Goal: Transaction & Acquisition: Purchase product/service

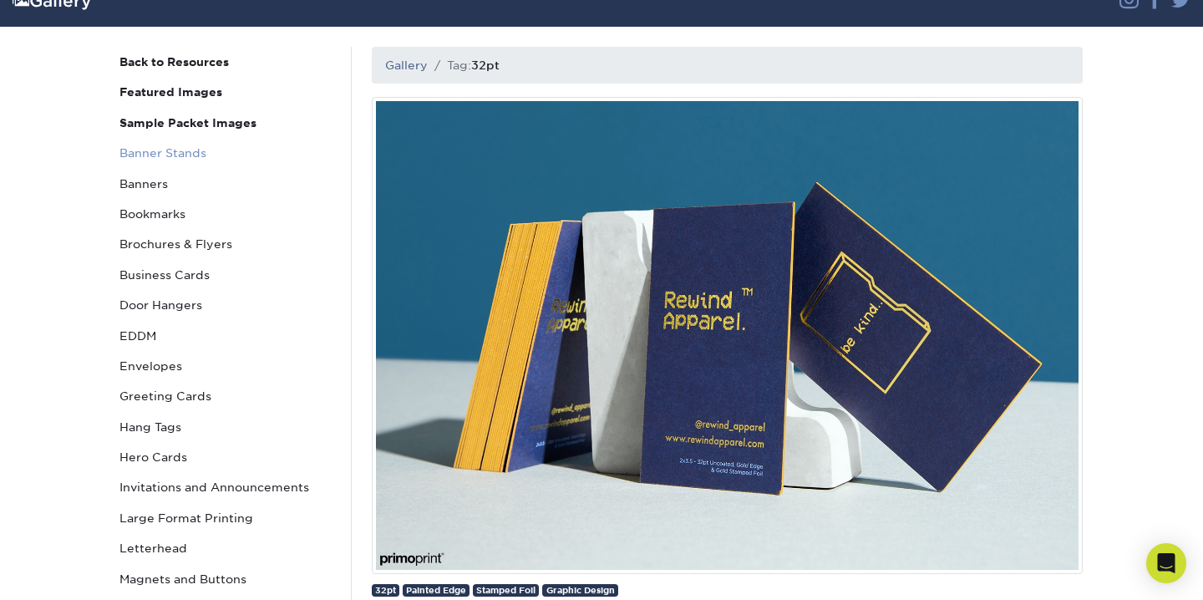
scroll to position [129, 0]
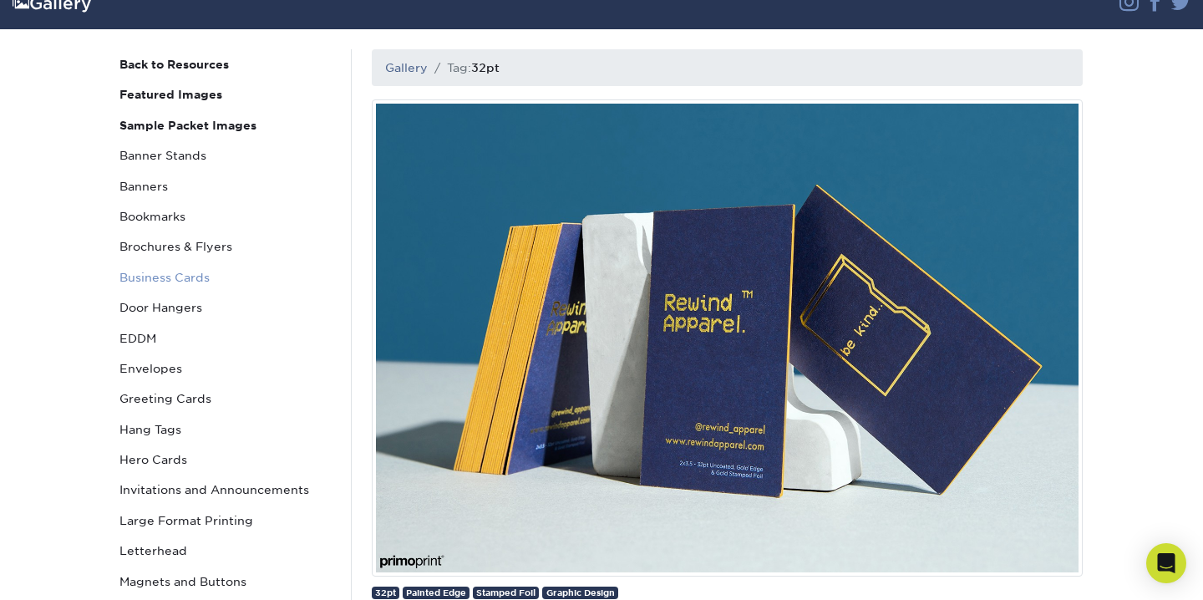
click at [184, 271] on link "Business Cards" at bounding box center [225, 277] width 225 height 30
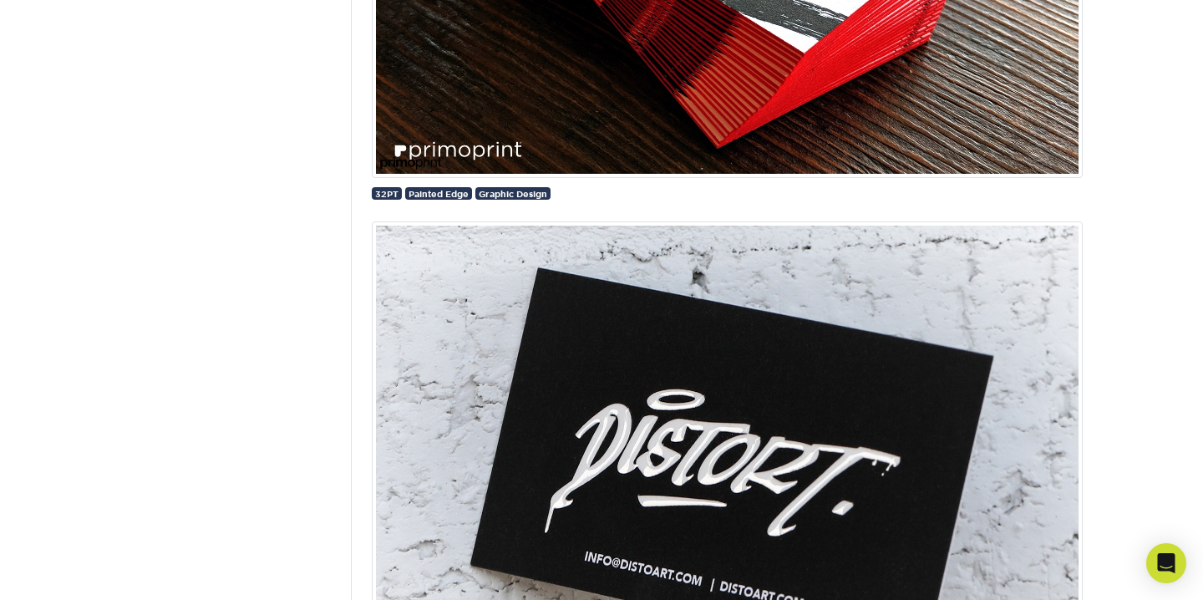
scroll to position [2965, 0]
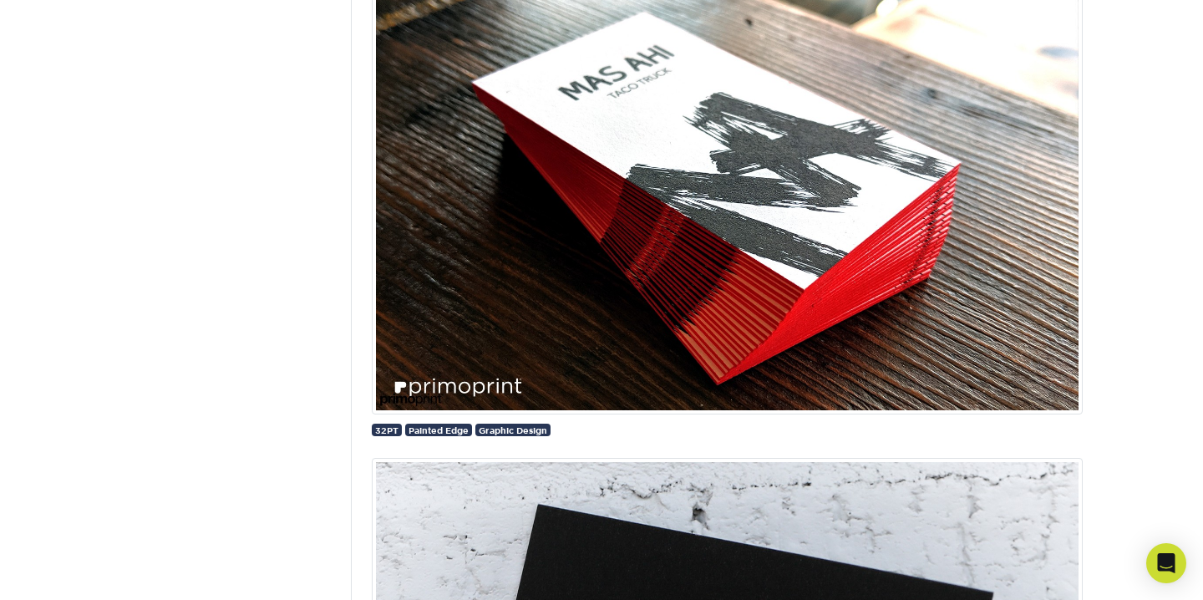
click at [586, 313] on img at bounding box center [727, 175] width 711 height 477
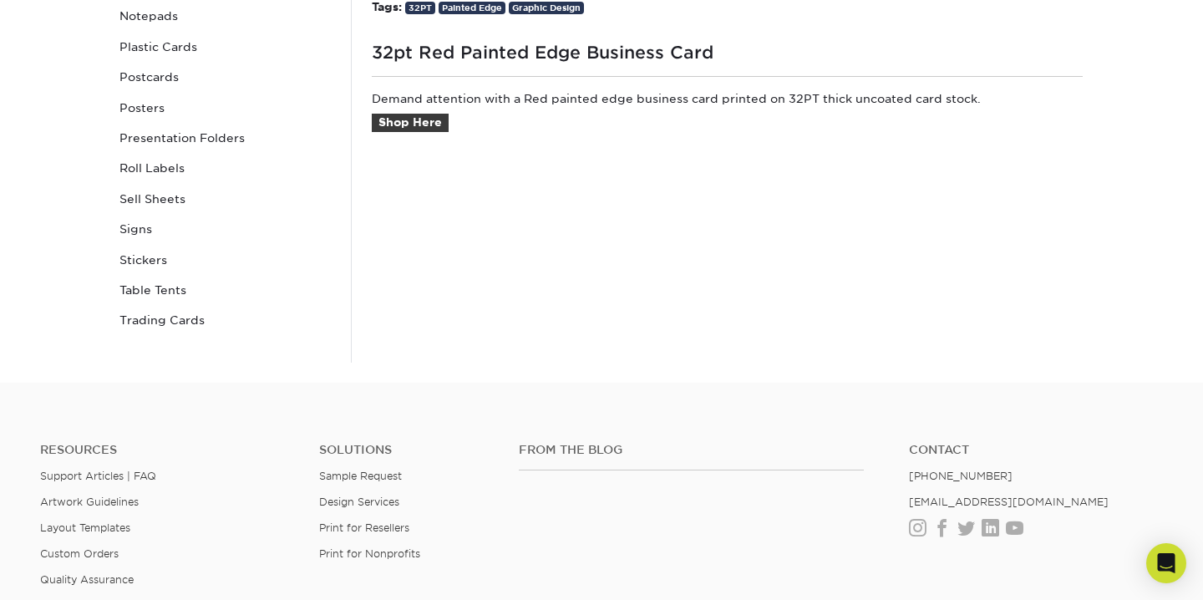
scroll to position [745, 0]
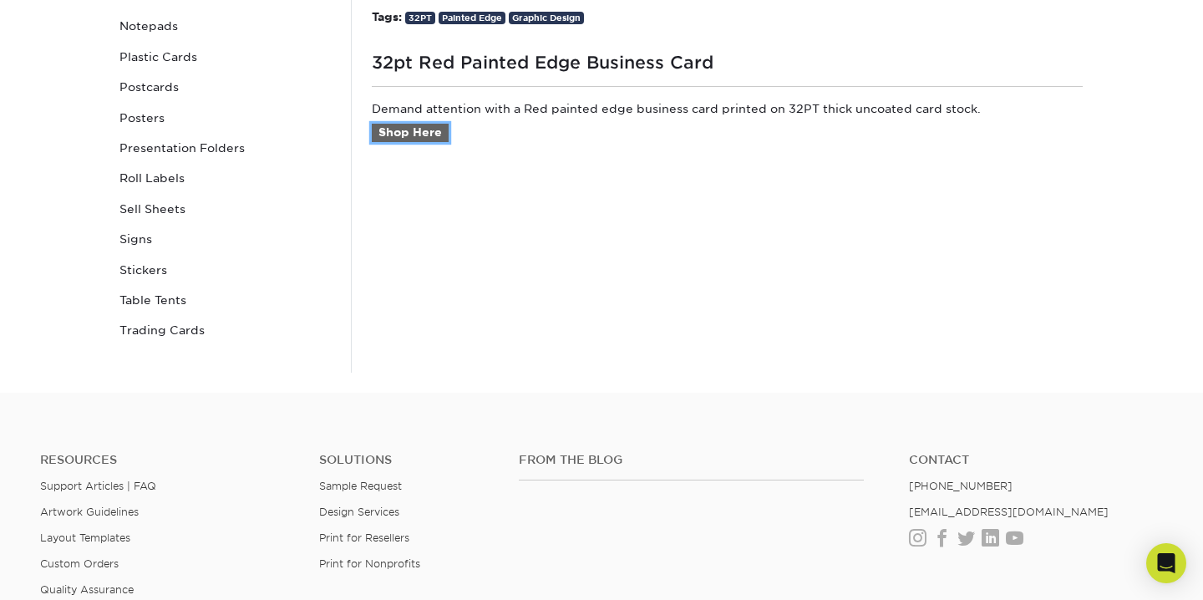
click at [418, 129] on link "Shop Here" at bounding box center [410, 133] width 77 height 18
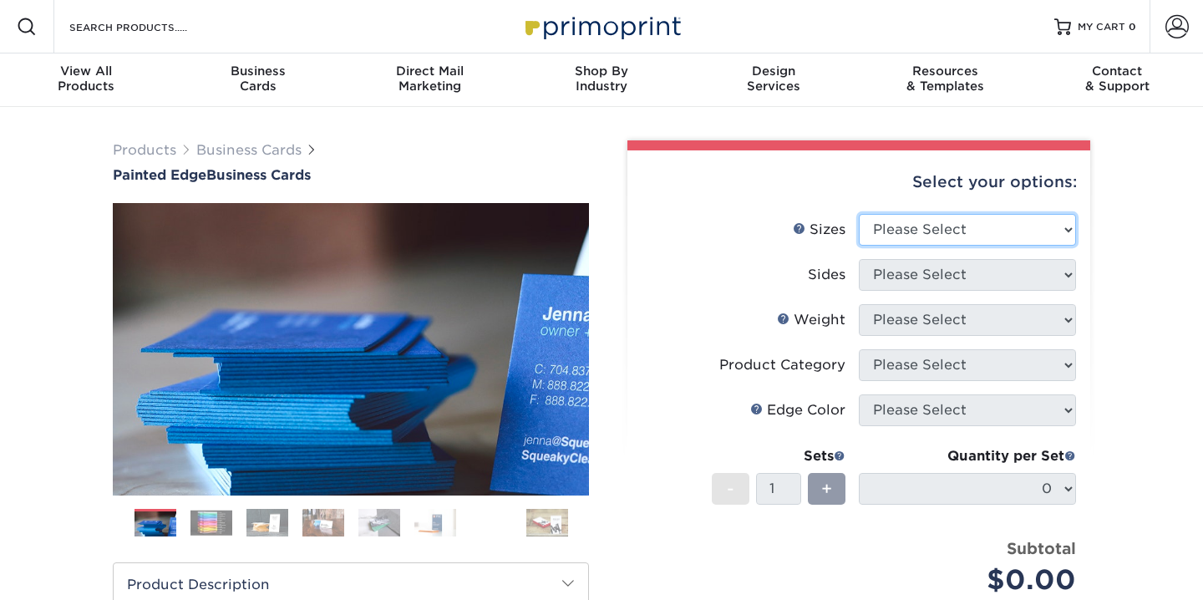
click at [952, 225] on select "Please Select 2" x 3.5" - Standard 2.125" x 3.375" - European 2.5" x 2.5" - Squ…" at bounding box center [966, 230] width 217 height 32
select select "2.00x3.50"
click at [858, 214] on select "Please Select 2" x 3.5" - Standard 2.125" x 3.375" - European 2.5" x 2.5" - Squ…" at bounding box center [966, 230] width 217 height 32
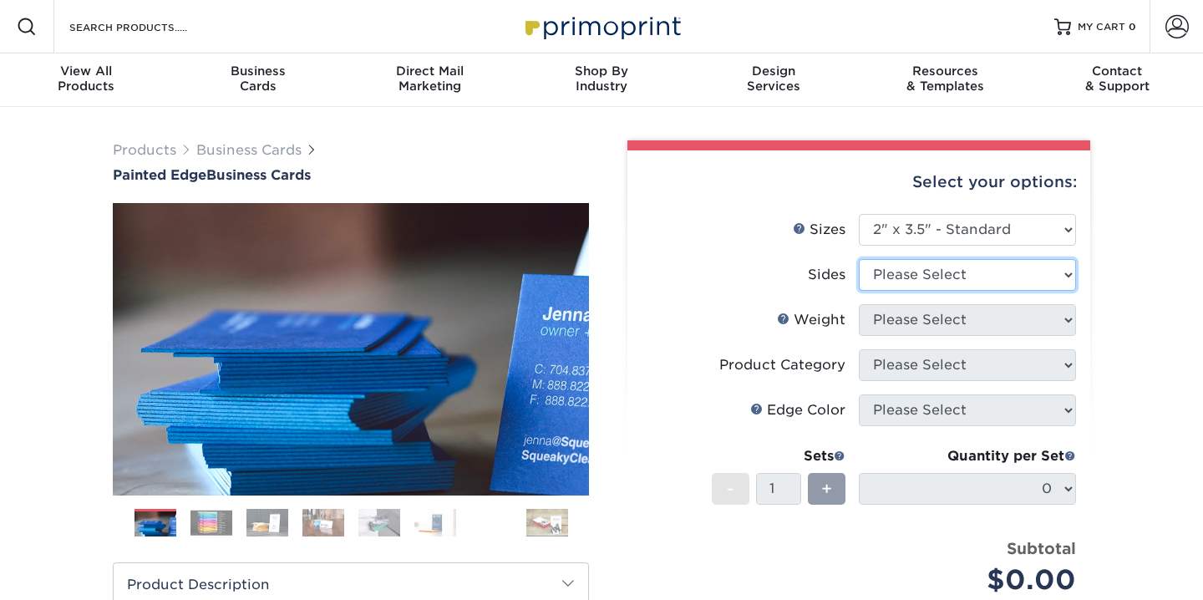
click at [935, 279] on select "Please Select Print Both Sides Print Front Only" at bounding box center [966, 275] width 217 height 32
select select "13abbda7-1d64-4f25-8bb2-c179b224825d"
click at [858, 259] on select "Please Select Print Both Sides Print Front Only" at bounding box center [966, 275] width 217 height 32
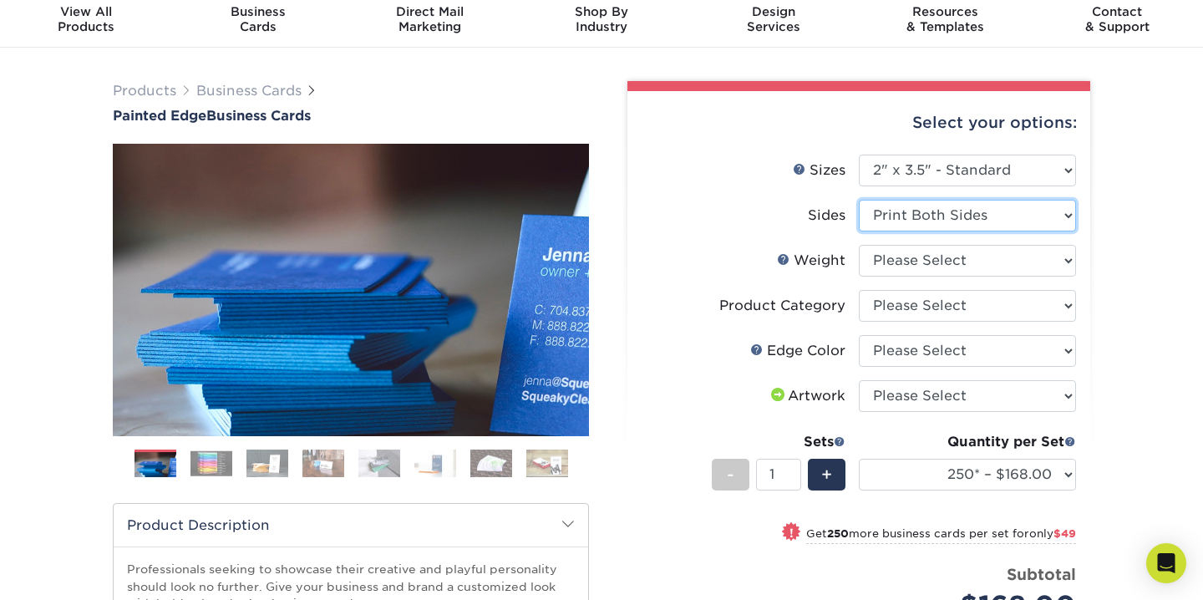
scroll to position [60, 0]
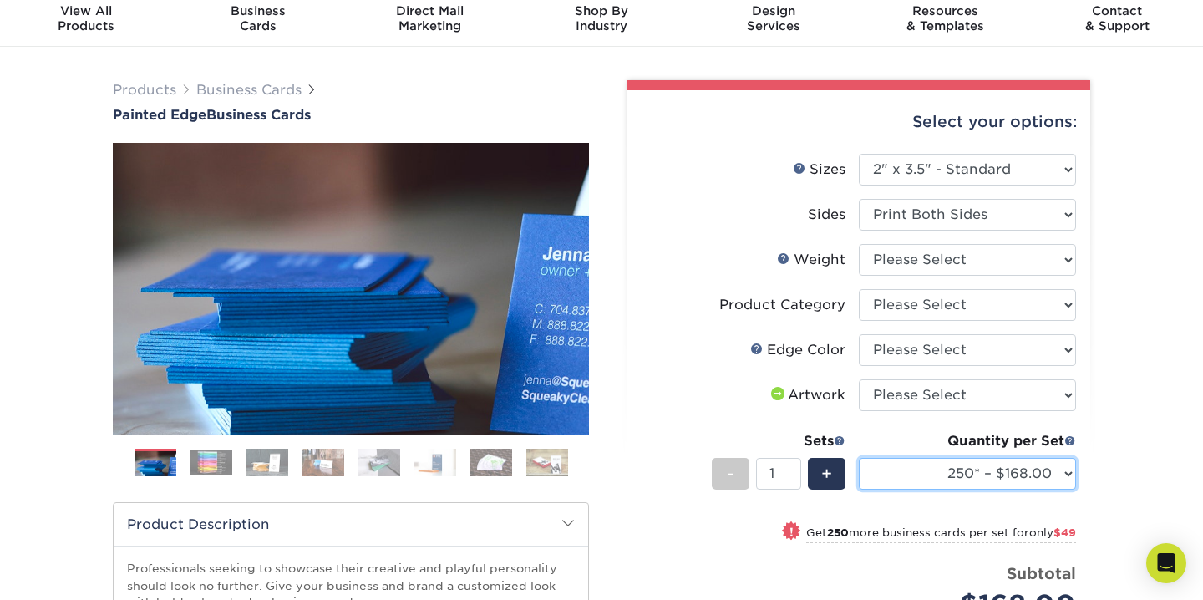
click at [964, 464] on select "250* – $168.00 500* – $217.00 1000* – $339.00" at bounding box center [966, 474] width 217 height 32
select select "500* – $217.00"
click at [858, 458] on select "250* – $168.00 500* – $217.00 1000* – $339.00" at bounding box center [966, 474] width 217 height 32
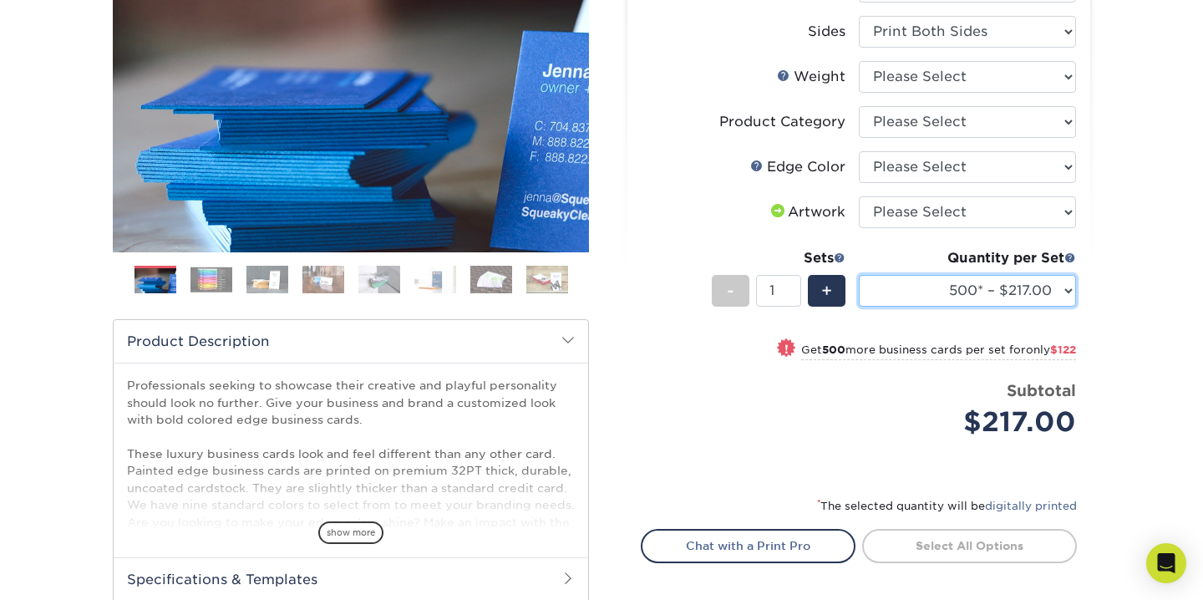
scroll to position [244, 0]
